Goal: Task Accomplishment & Management: Use online tool/utility

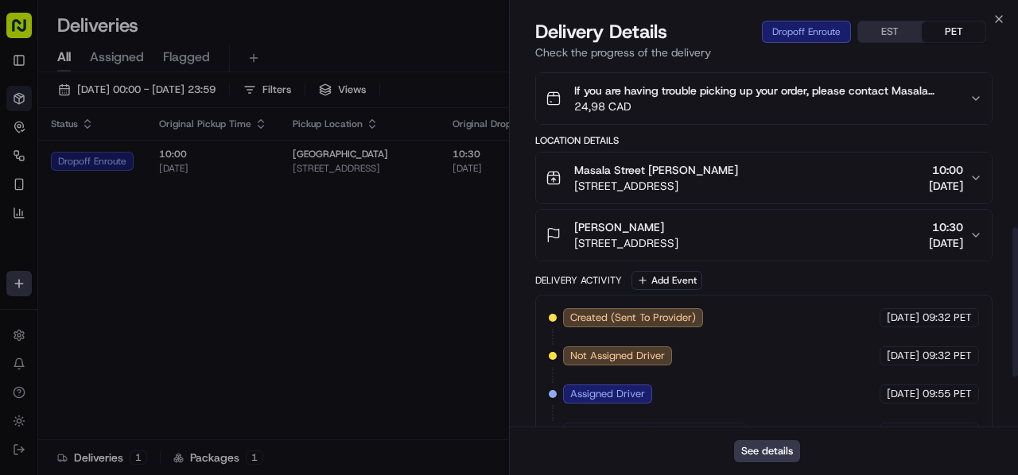
scroll to position [398, 0]
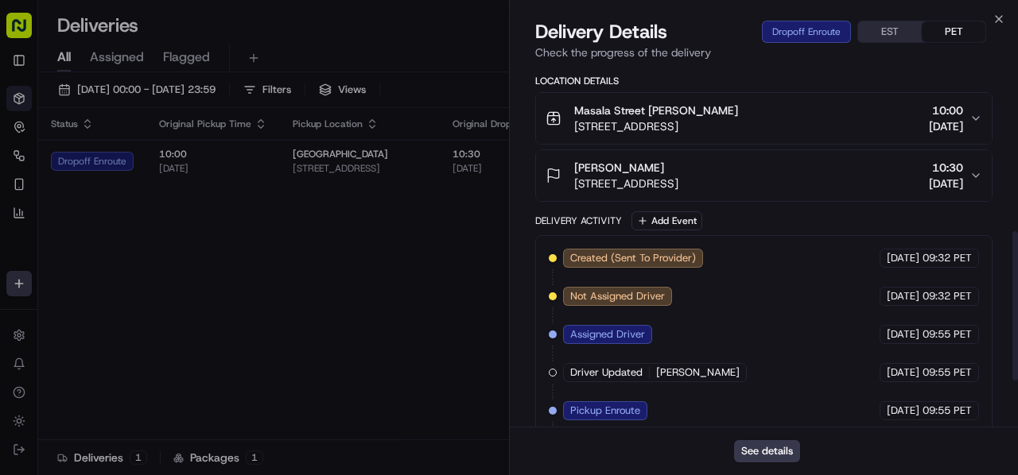
click at [678, 176] on span "[STREET_ADDRESS]" at bounding box center [626, 184] width 104 height 16
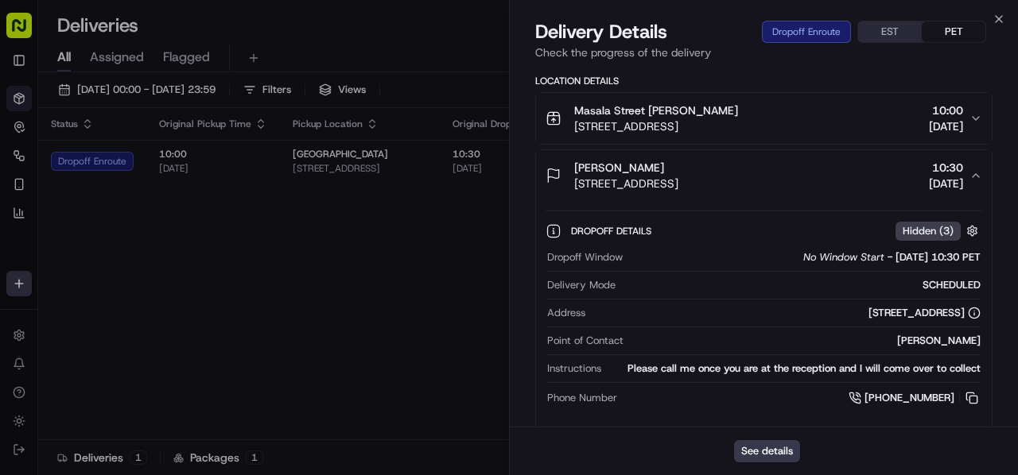
drag, startPoint x: 975, startPoint y: 383, endPoint x: 753, endPoint y: 223, distance: 273.9
click at [975, 390] on button at bounding box center [971, 398] width 17 height 17
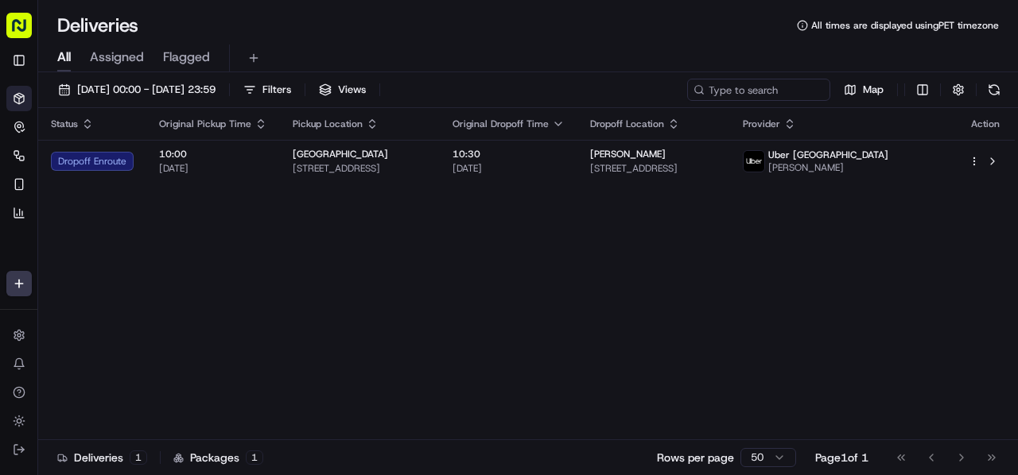
drag, startPoint x: 321, startPoint y: 263, endPoint x: 272, endPoint y: 22, distance: 245.9
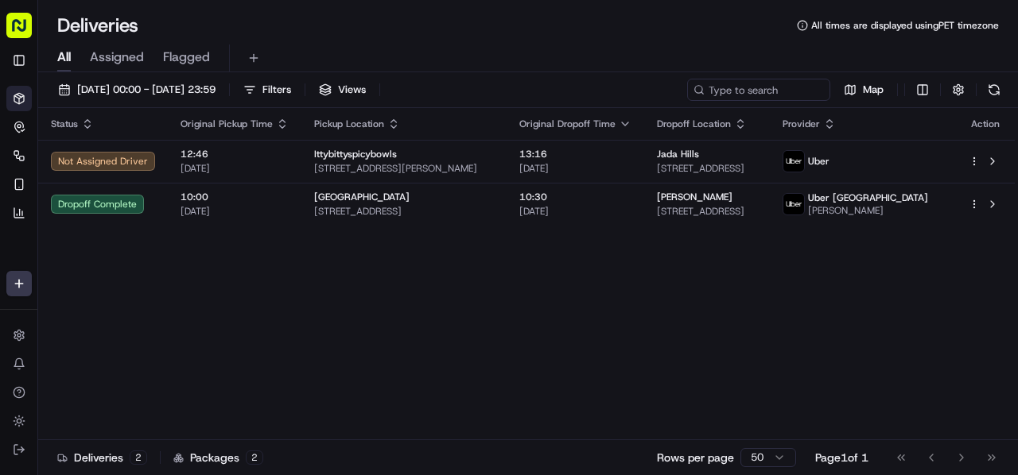
click at [626, 124] on icon "button" at bounding box center [625, 124] width 13 height 13
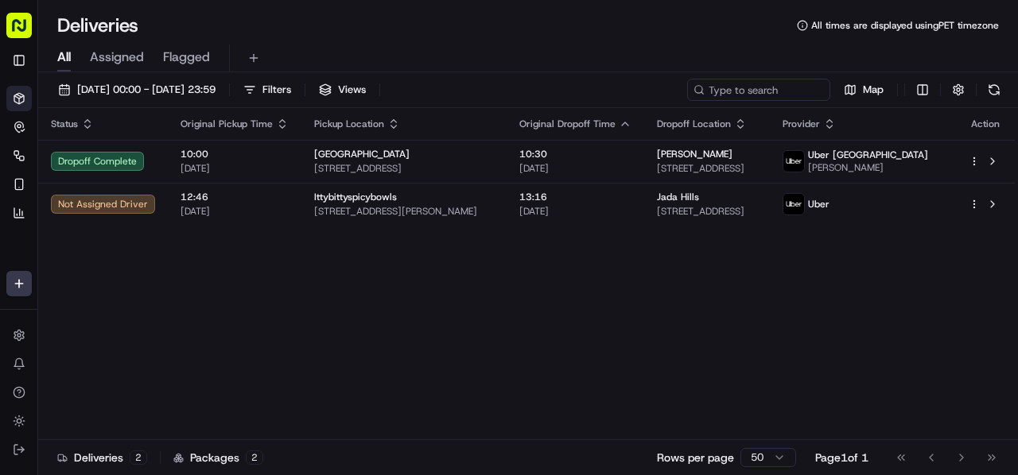
click at [625, 125] on icon "button" at bounding box center [625, 123] width 6 height 3
